Goal: Task Accomplishment & Management: Complete application form

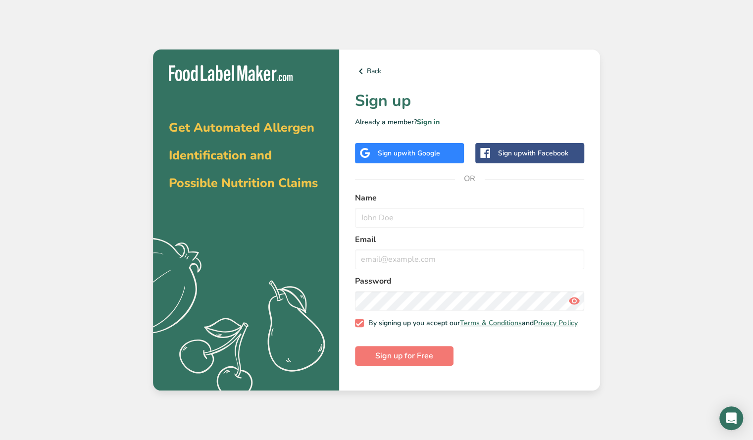
click at [413, 152] on span "with Google" at bounding box center [421, 153] width 39 height 9
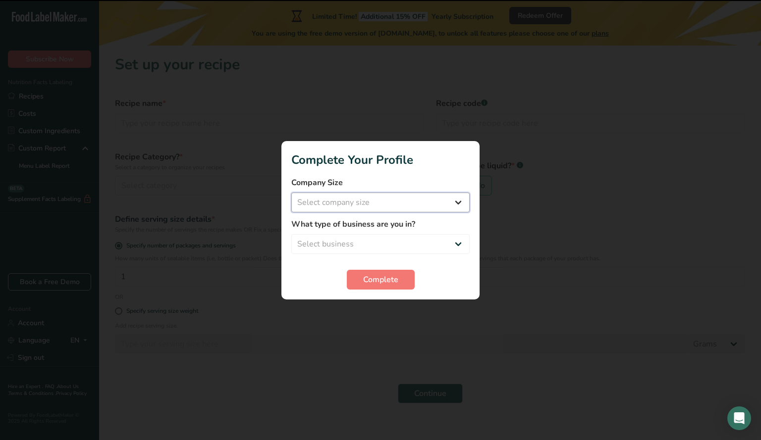
click at [359, 196] on select "Select company size Fewer than 10 Employees 10 to 50 Employees 51 to 500 Employ…" at bounding box center [380, 203] width 178 height 20
select select "1"
click at [291, 193] on select "Select company size Fewer than 10 Employees 10 to 50 Employees 51 to 500 Employ…" at bounding box center [380, 203] width 178 height 20
click at [366, 245] on select "Select business Packaged Food Manufacturer Restaurant & Cafe Bakery Meal Plans …" at bounding box center [380, 244] width 178 height 20
select select "1"
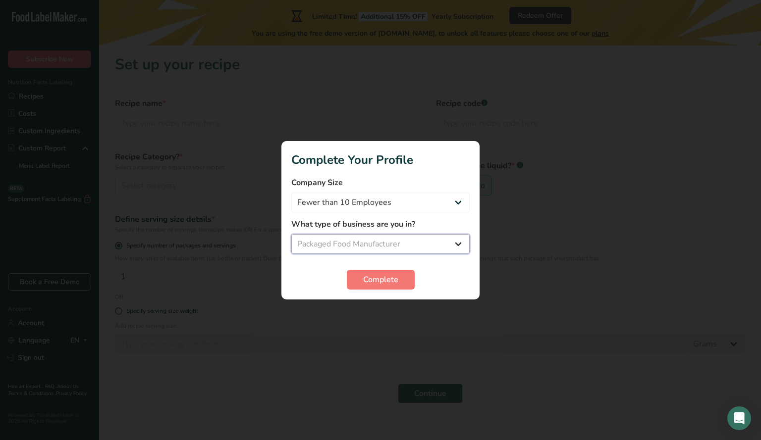
click at [291, 234] on select "Select business Packaged Food Manufacturer Restaurant & Cafe Bakery Meal Plans …" at bounding box center [380, 244] width 178 height 20
click at [388, 279] on span "Complete" at bounding box center [380, 280] width 35 height 12
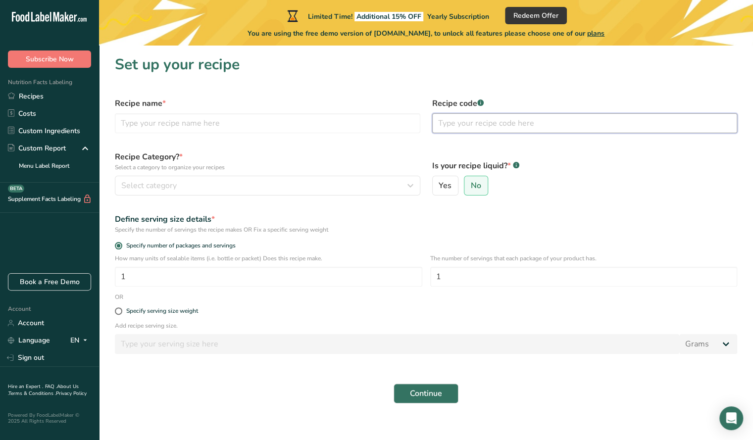
click at [498, 122] on input "text" at bounding box center [585, 123] width 306 height 20
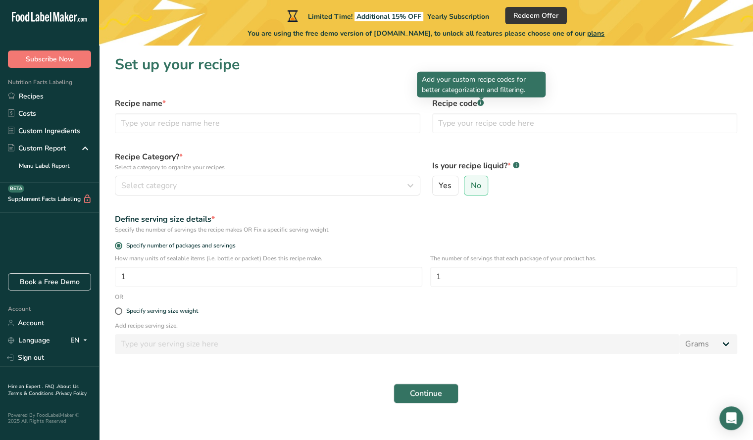
click at [481, 101] on div at bounding box center [481, 100] width 5 height 5
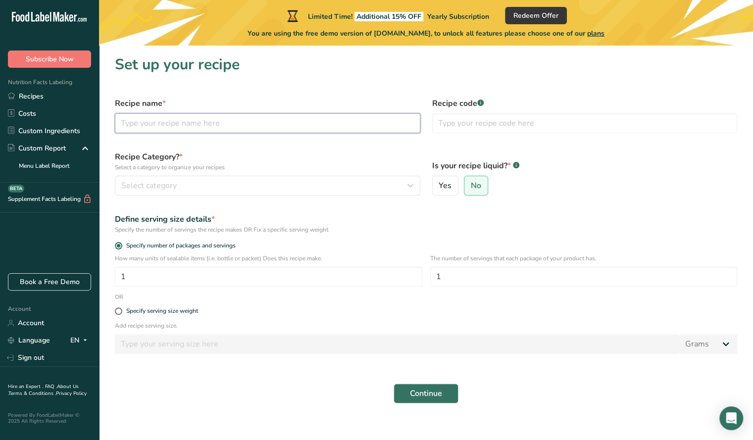
click at [176, 116] on input "text" at bounding box center [268, 123] width 306 height 20
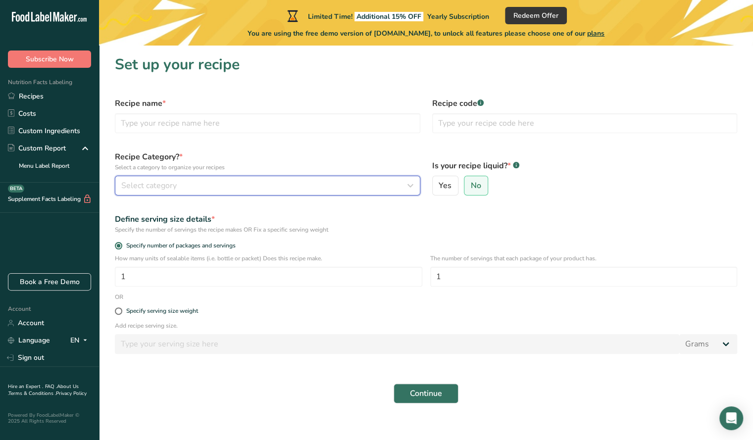
click at [179, 177] on button "Select category" at bounding box center [268, 186] width 306 height 20
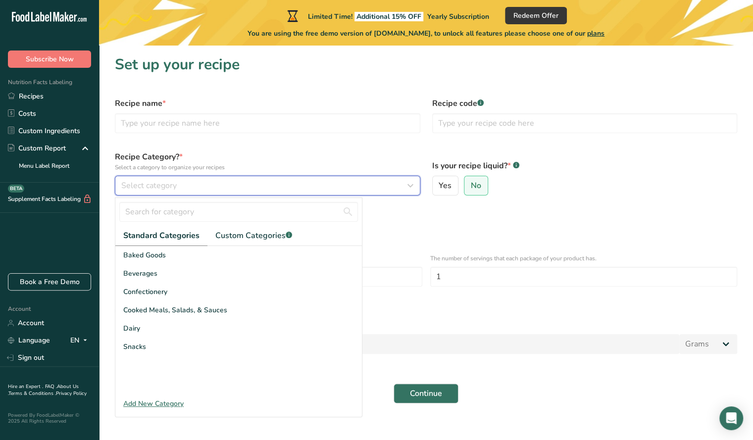
click at [182, 183] on div "Select category" at bounding box center [264, 186] width 287 height 12
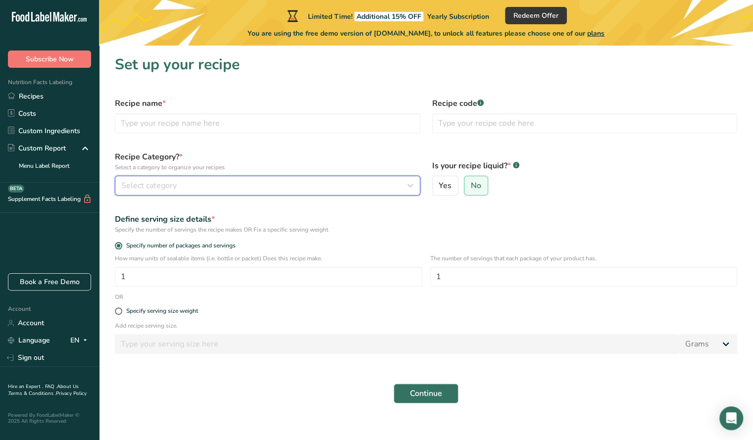
click at [182, 183] on div "Select category" at bounding box center [264, 186] width 287 height 12
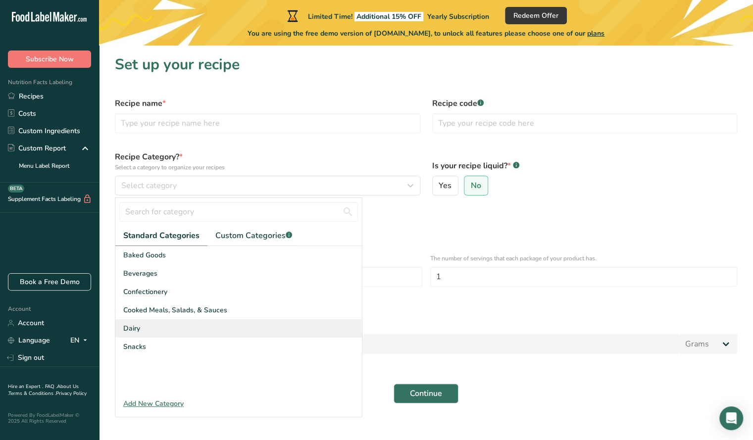
click at [153, 323] on div "Dairy" at bounding box center [238, 329] width 247 height 18
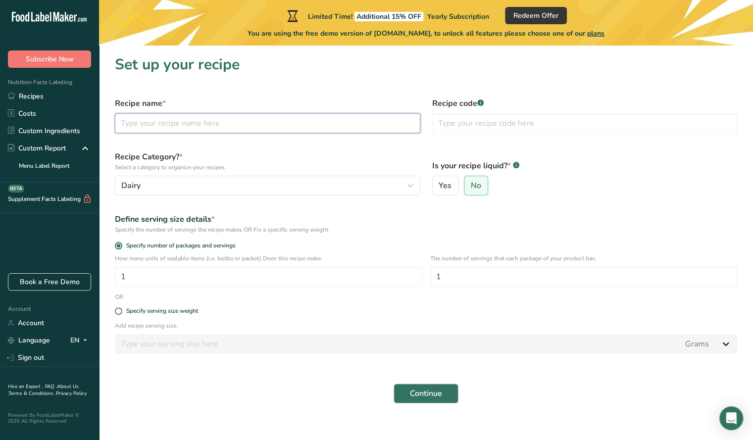
click at [196, 118] on input "text" at bounding box center [268, 123] width 306 height 20
type input "Protein Ice Cream"
click at [434, 407] on div "Continue" at bounding box center [426, 394] width 635 height 32
click at [432, 400] on button "Continue" at bounding box center [426, 394] width 65 height 20
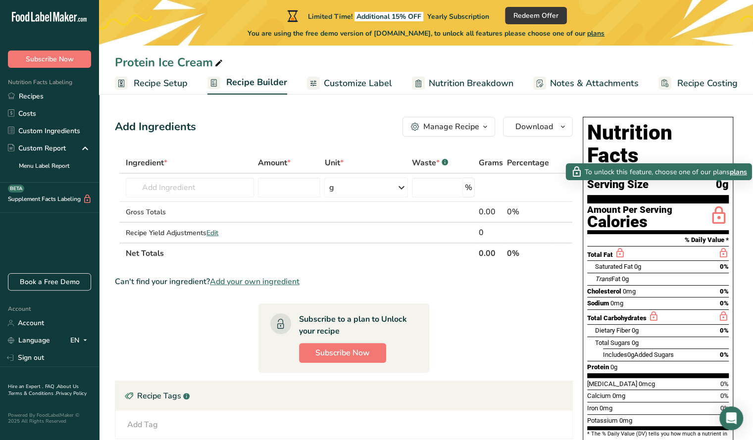
click at [721, 205] on icon at bounding box center [719, 216] width 20 height 23
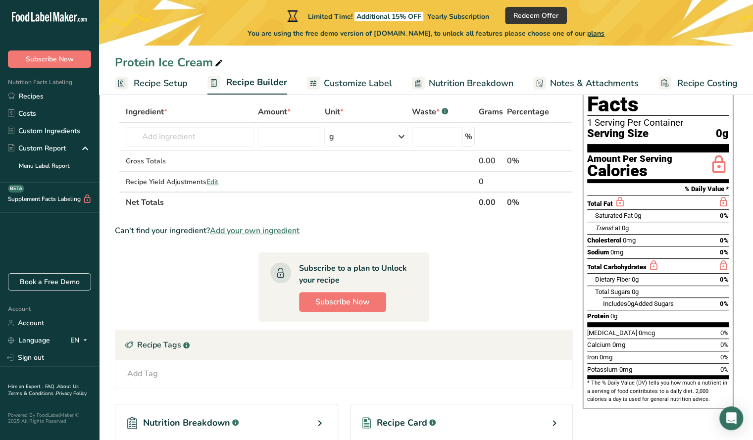
scroll to position [51, 0]
